Goal: Transaction & Acquisition: Subscribe to service/newsletter

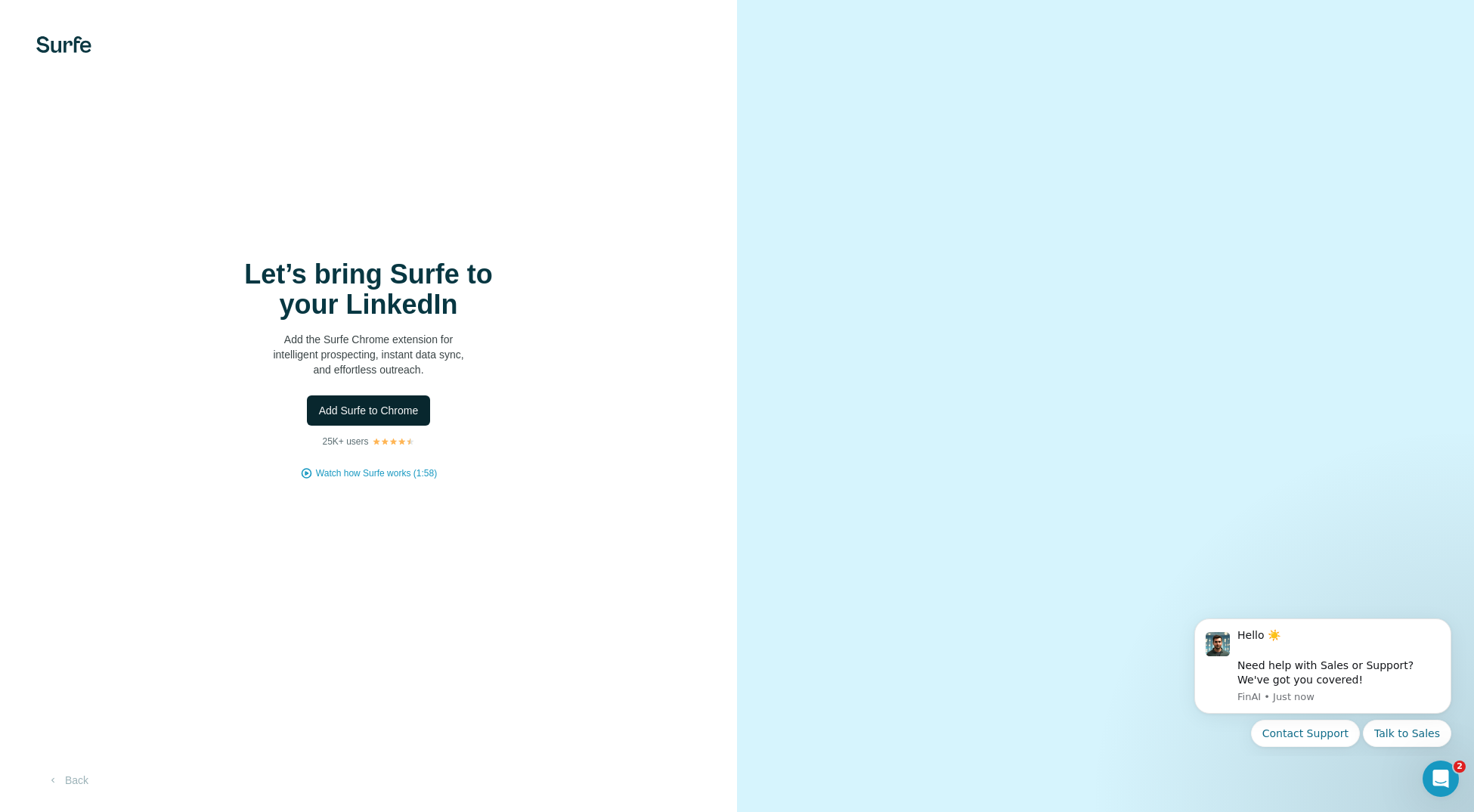
click at [349, 410] on span "Add Surfe to Chrome" at bounding box center [368, 410] width 100 height 15
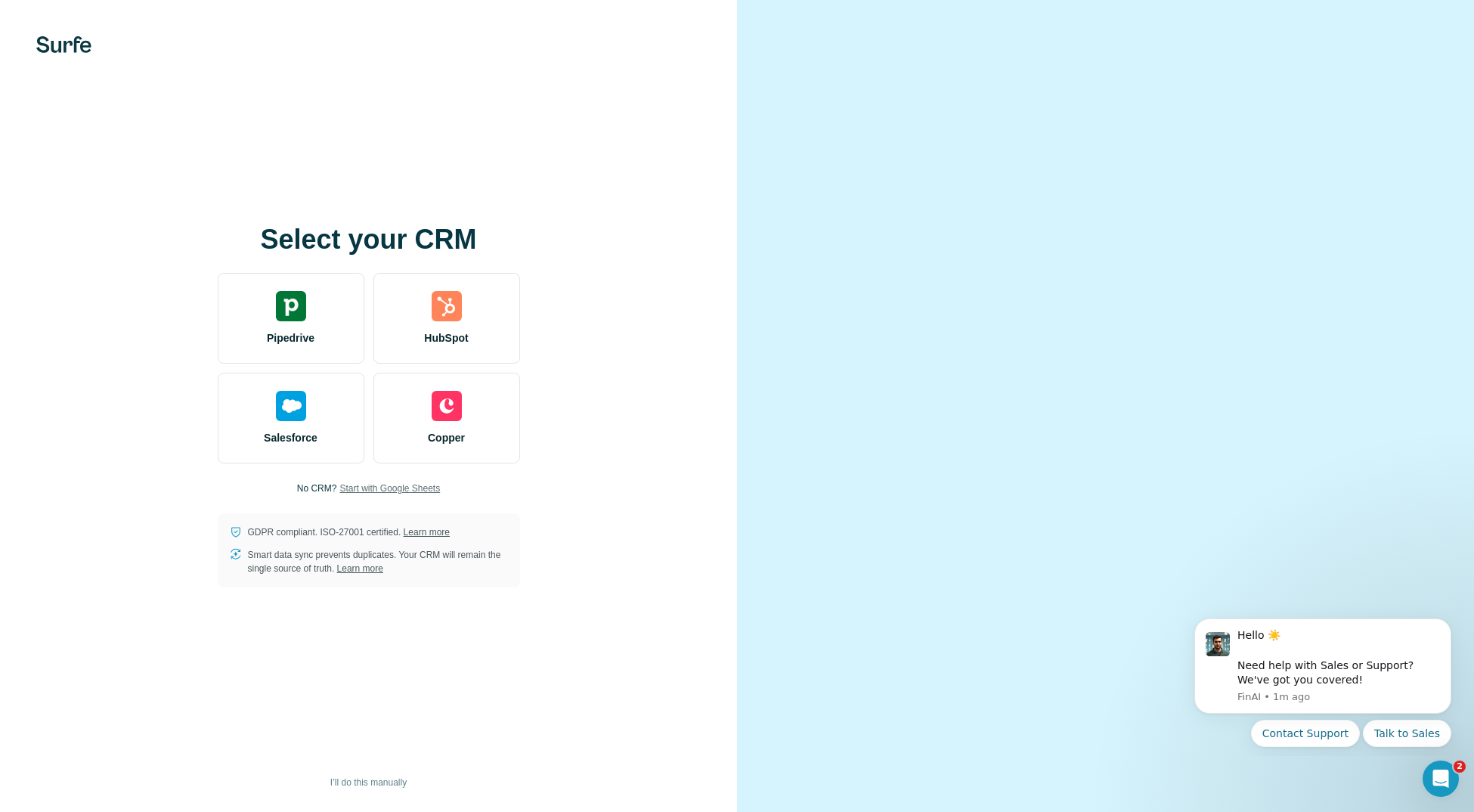
click at [390, 490] on span "Start with Google Sheets" at bounding box center [390, 489] width 101 height 14
